Goal: Use online tool/utility: Utilize a website feature to perform a specific function

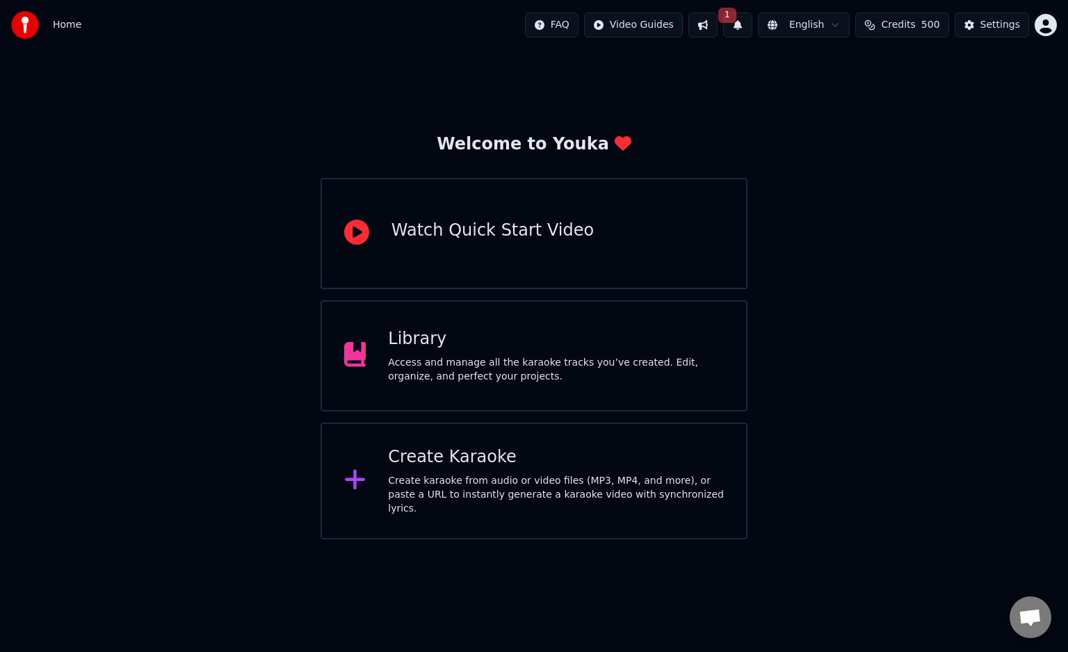
click at [478, 451] on div "Create Karaoke" at bounding box center [556, 457] width 336 height 22
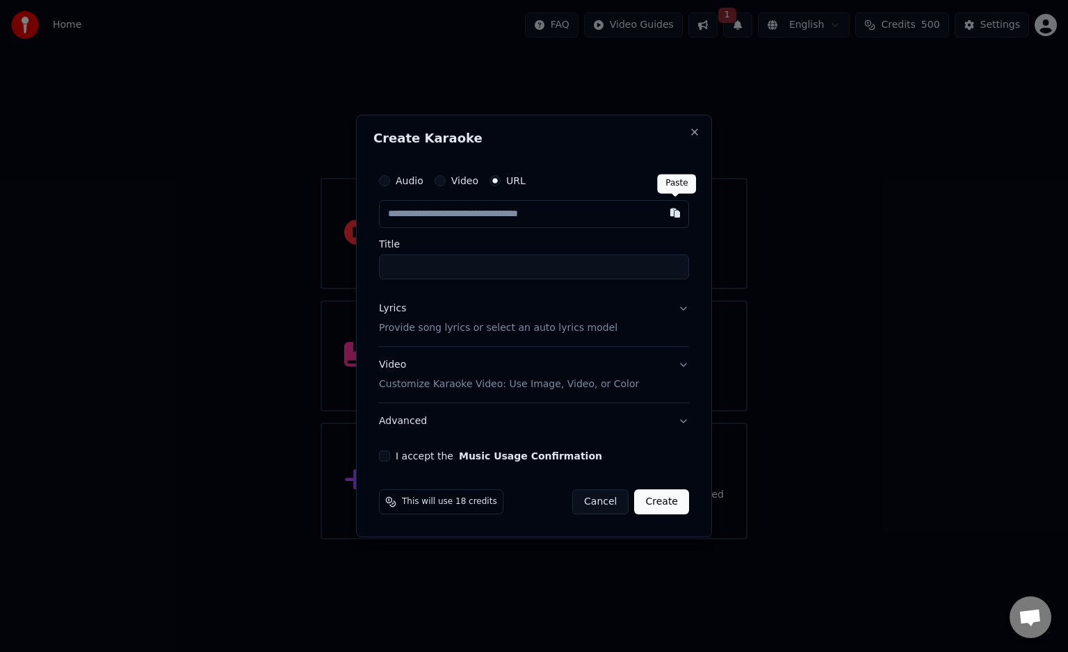
click at [676, 218] on button "button" at bounding box center [675, 212] width 28 height 25
type input "**********"
click at [684, 309] on button "Lyrics Provide song lyrics or select an auto lyrics model" at bounding box center [534, 319] width 310 height 56
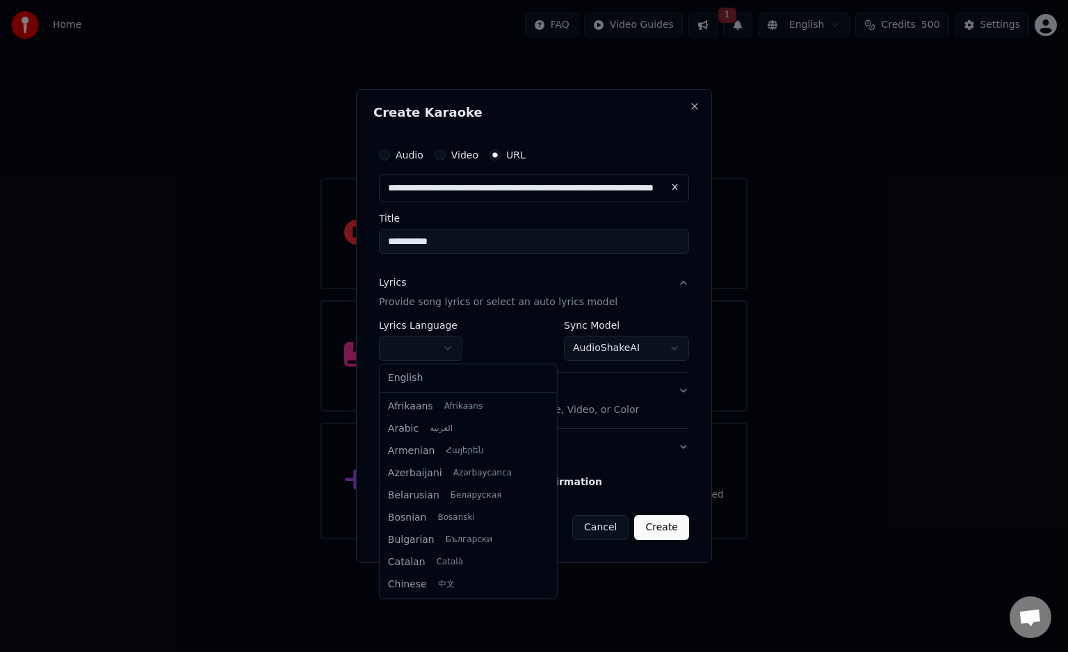
click at [454, 346] on body "**********" at bounding box center [534, 270] width 1068 height 540
select select "**"
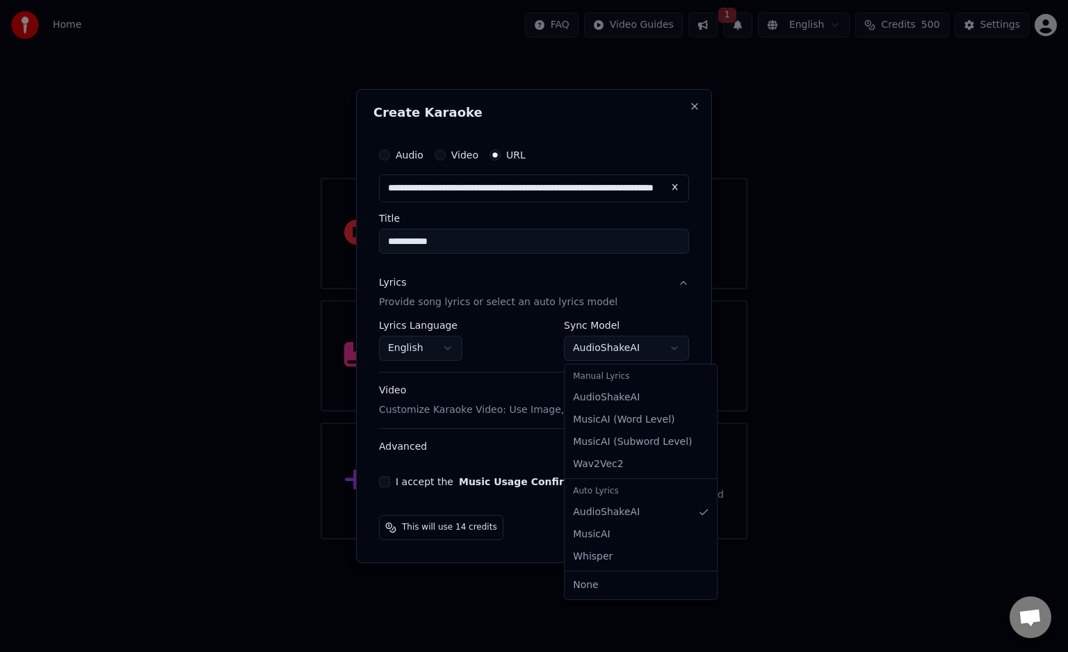
click at [675, 349] on body "**********" at bounding box center [534, 270] width 1068 height 540
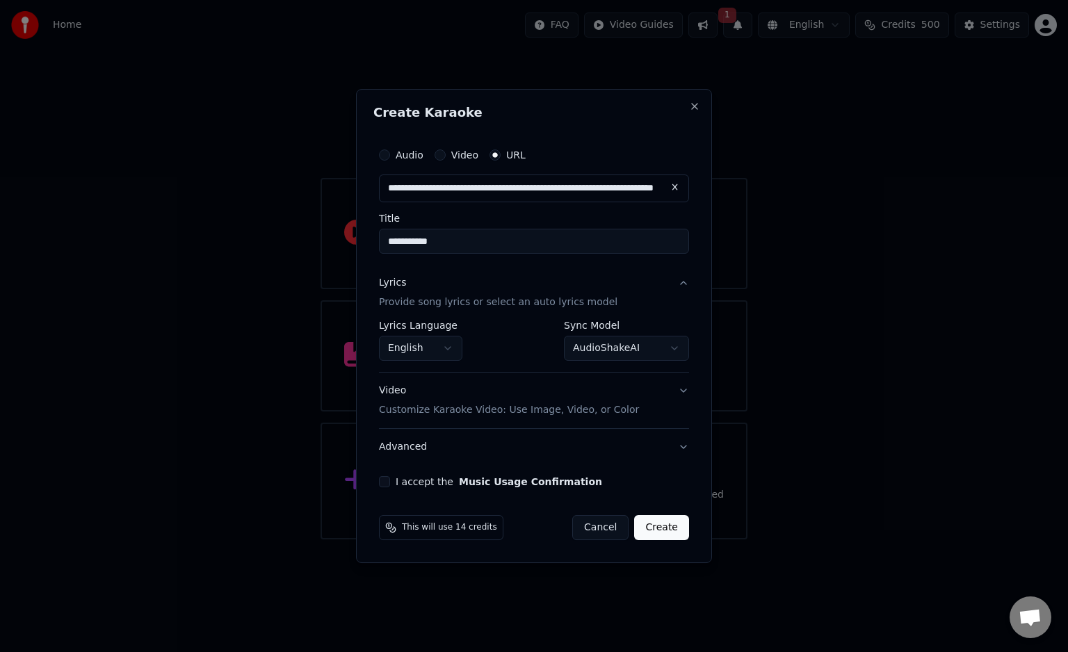
click at [389, 480] on button "I accept the Music Usage Confirmation" at bounding box center [384, 481] width 11 height 11
click at [658, 526] on button "Create" at bounding box center [661, 527] width 55 height 25
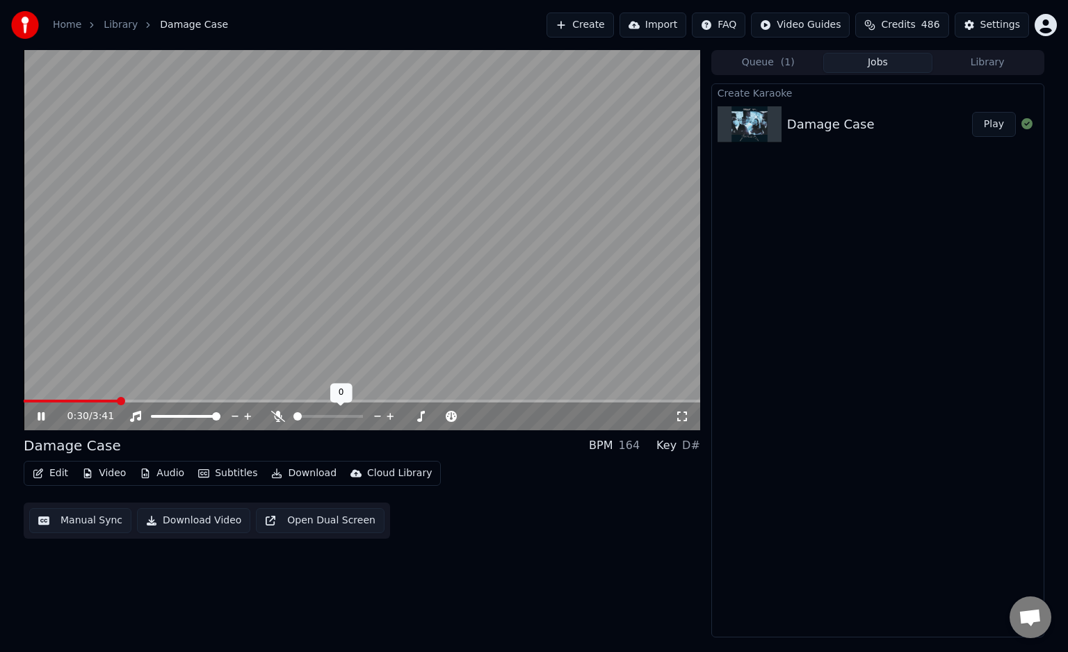
click at [293, 421] on span at bounding box center [297, 416] width 8 height 8
click at [45, 416] on icon at bounding box center [51, 416] width 33 height 11
click at [38, 414] on icon at bounding box center [41, 417] width 8 height 10
click at [294, 476] on button "Download" at bounding box center [304, 473] width 76 height 19
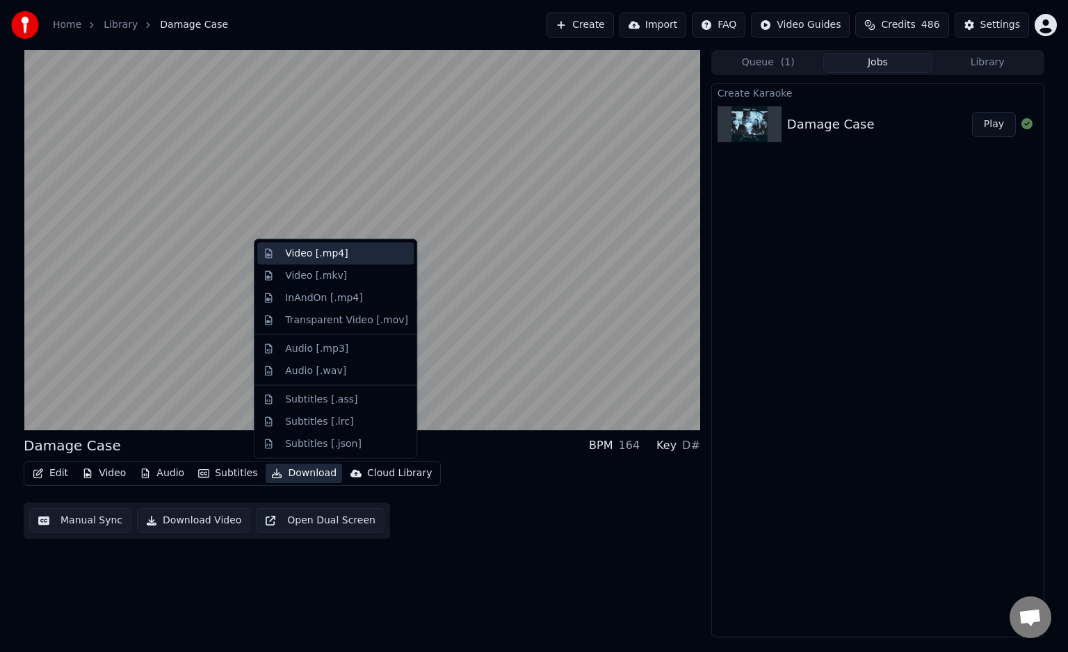
click at [311, 255] on div "Video [.mp4]" at bounding box center [316, 254] width 63 height 14
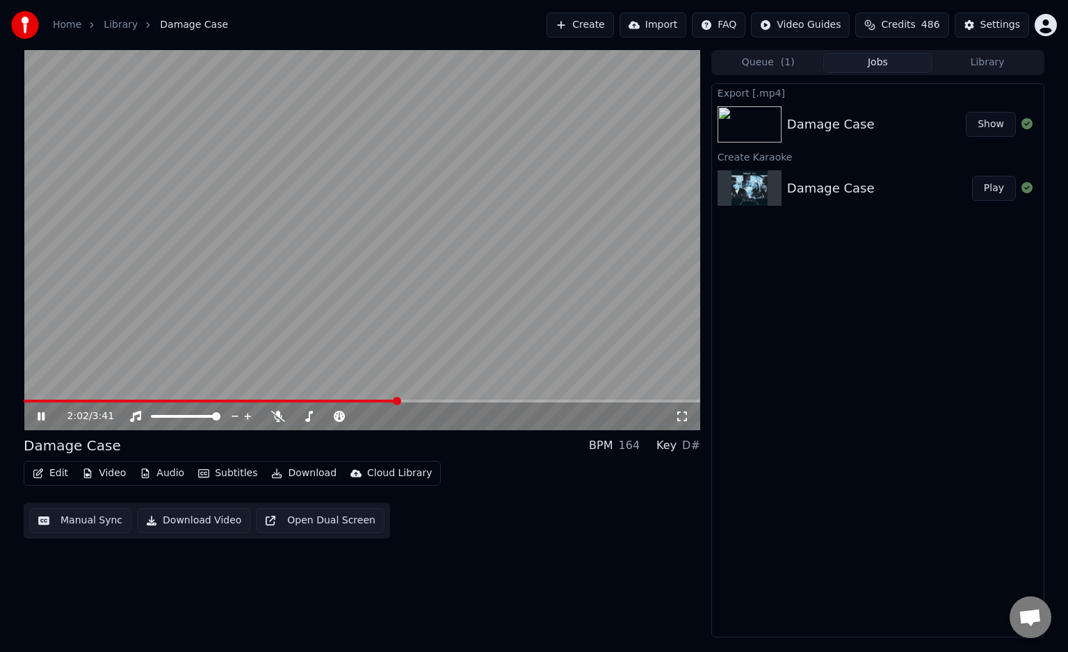
click at [235, 398] on video at bounding box center [362, 240] width 677 height 380
click at [227, 399] on video at bounding box center [362, 240] width 677 height 380
click at [28, 27] on img at bounding box center [25, 25] width 28 height 28
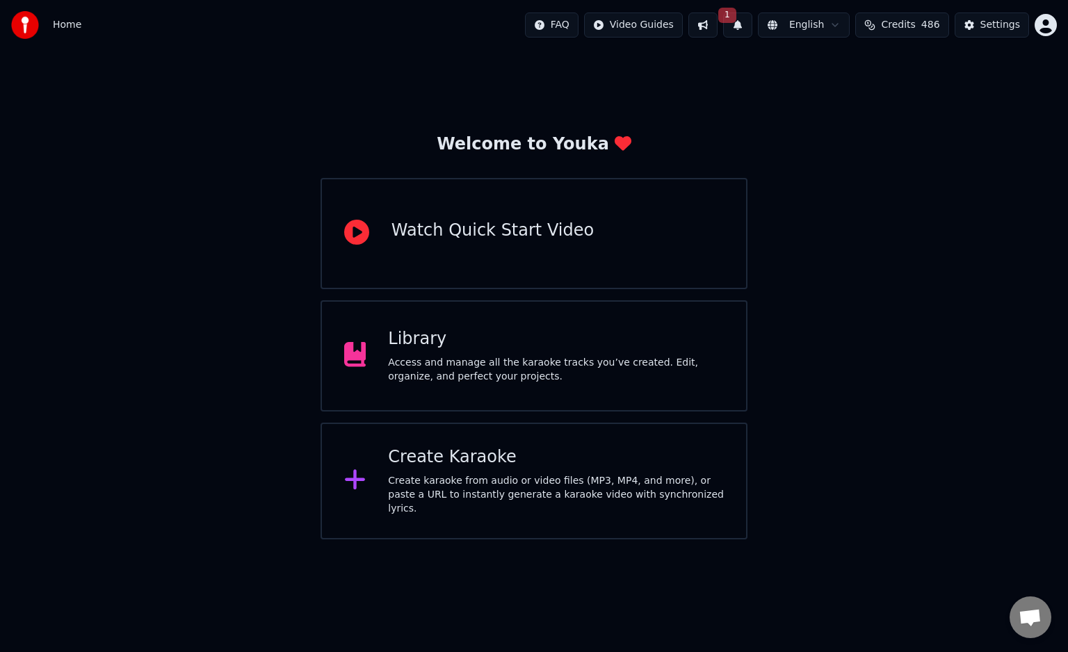
click at [650, 483] on div "Create karaoke from audio or video files (MP3, MP4, and more), or paste a URL t…" at bounding box center [556, 495] width 336 height 42
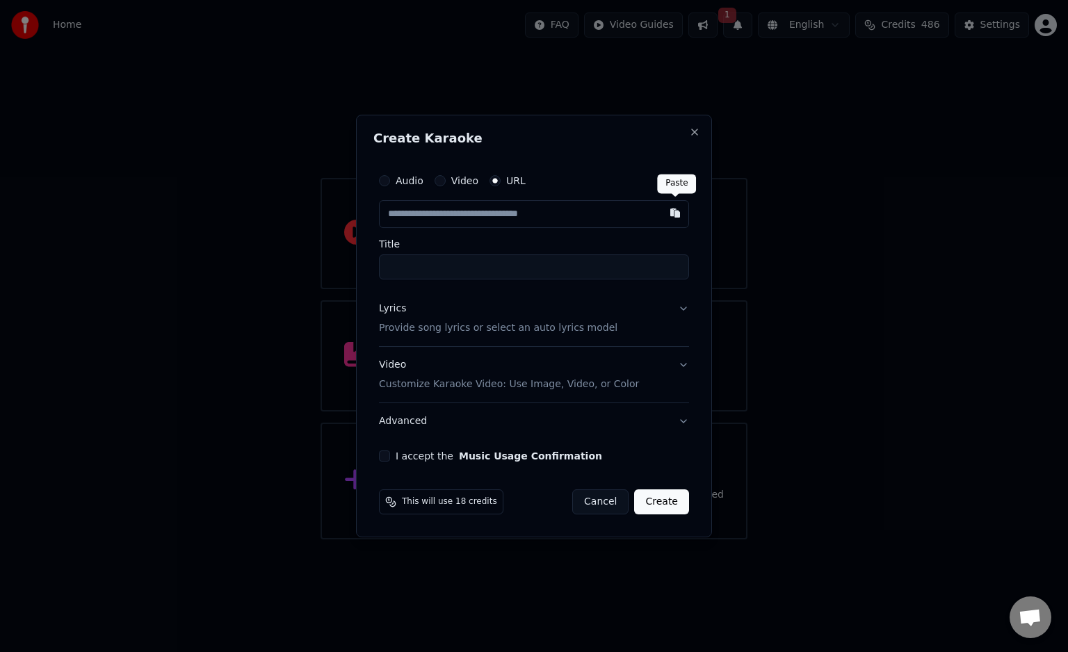
click at [672, 216] on button "button" at bounding box center [675, 212] width 28 height 25
type input "**********"
click at [384, 455] on button "I accept the Music Usage Confirmation" at bounding box center [384, 456] width 11 height 11
click at [653, 501] on button "Create" at bounding box center [661, 502] width 55 height 25
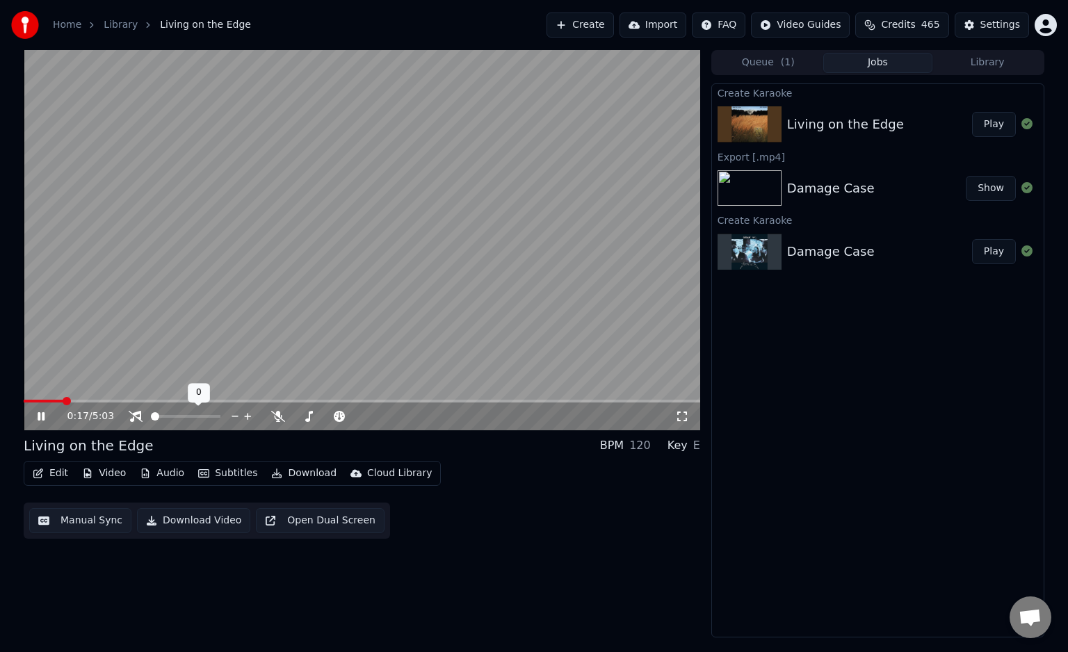
click at [151, 416] on span at bounding box center [155, 416] width 8 height 8
click at [43, 417] on icon at bounding box center [41, 416] width 7 height 8
click at [220, 421] on span at bounding box center [216, 416] width 8 height 8
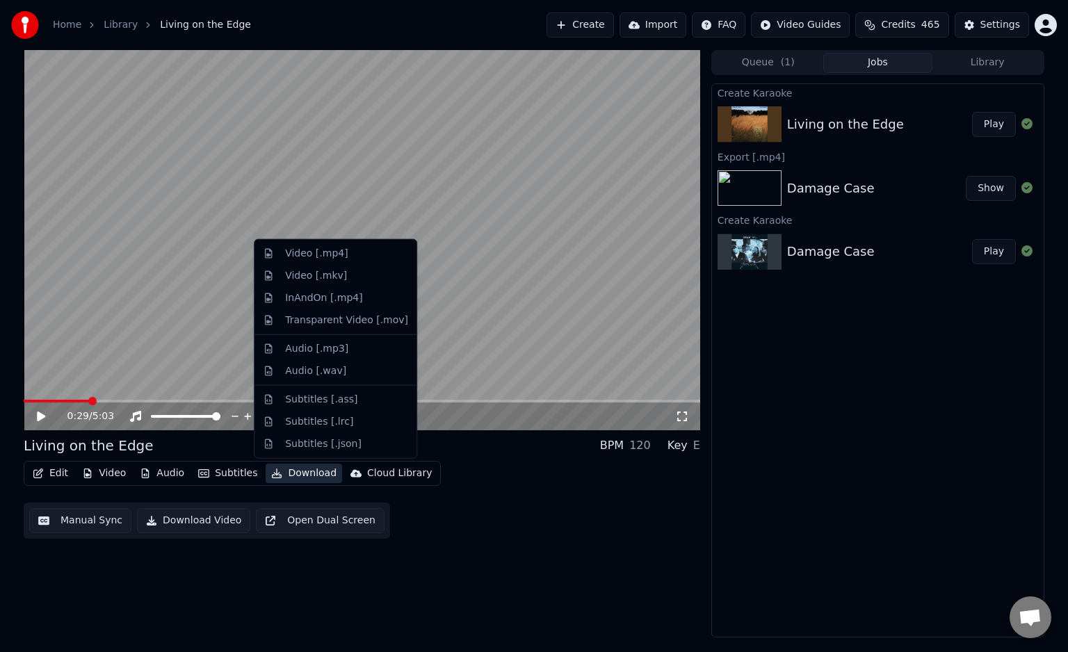
click at [298, 476] on button "Download" at bounding box center [304, 473] width 76 height 19
click at [317, 256] on div "Video [.mp4]" at bounding box center [316, 254] width 63 height 14
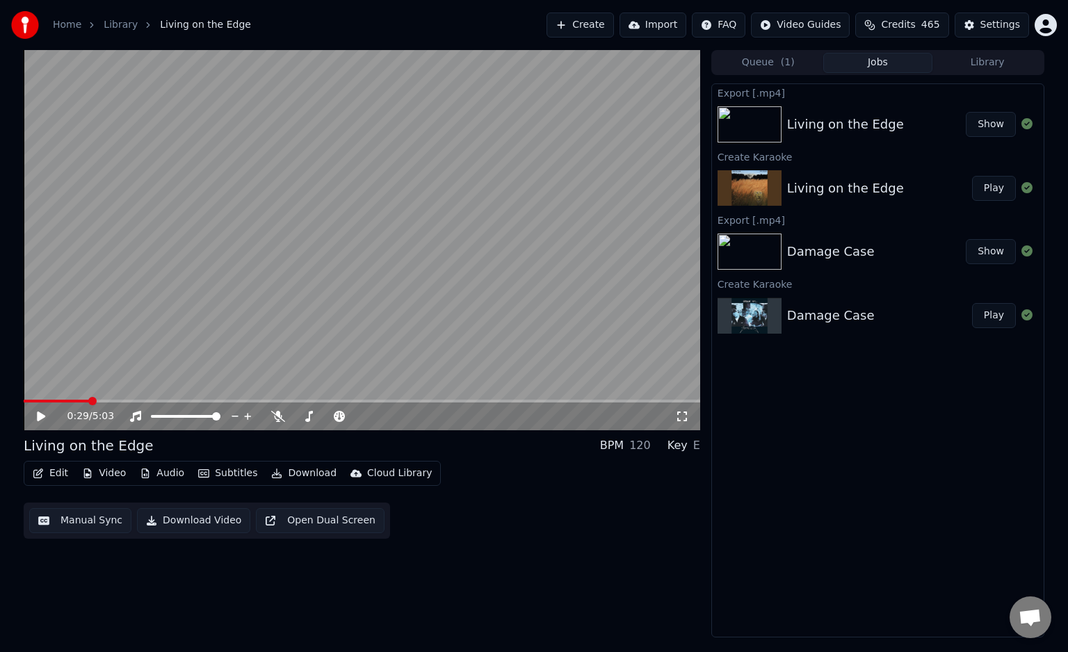
click at [988, 124] on button "Show" at bounding box center [991, 124] width 50 height 25
